Goal: Find specific page/section: Find specific page/section

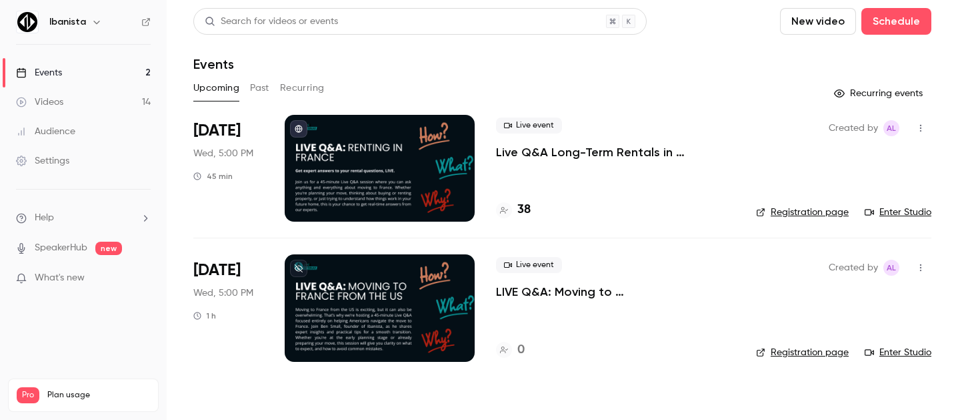
click at [532, 205] on div "38" at bounding box center [615, 210] width 239 height 18
click at [528, 207] on h4 "38" at bounding box center [524, 210] width 13 height 18
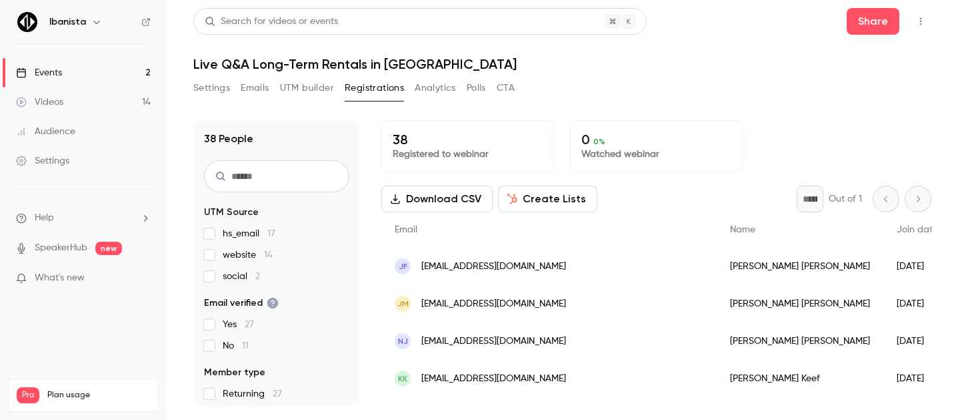
click at [320, 96] on button "UTM builder" at bounding box center [307, 87] width 54 height 21
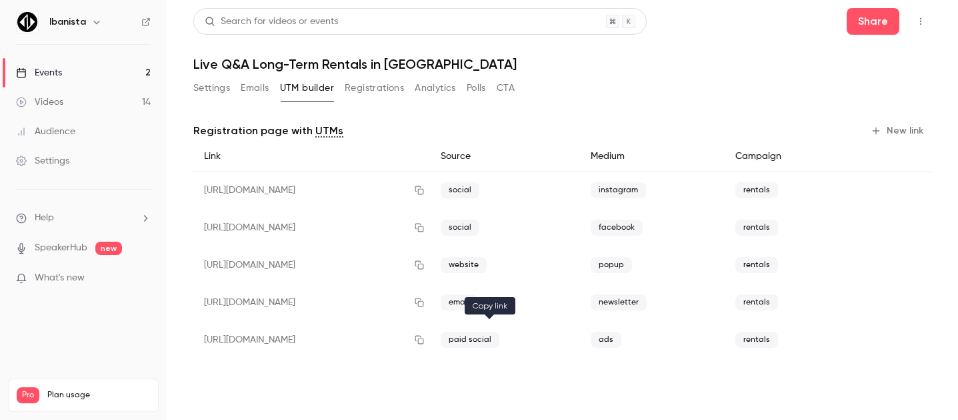
click at [424, 335] on icon "button" at bounding box center [419, 339] width 9 height 9
